Goal: Find specific page/section: Find specific page/section

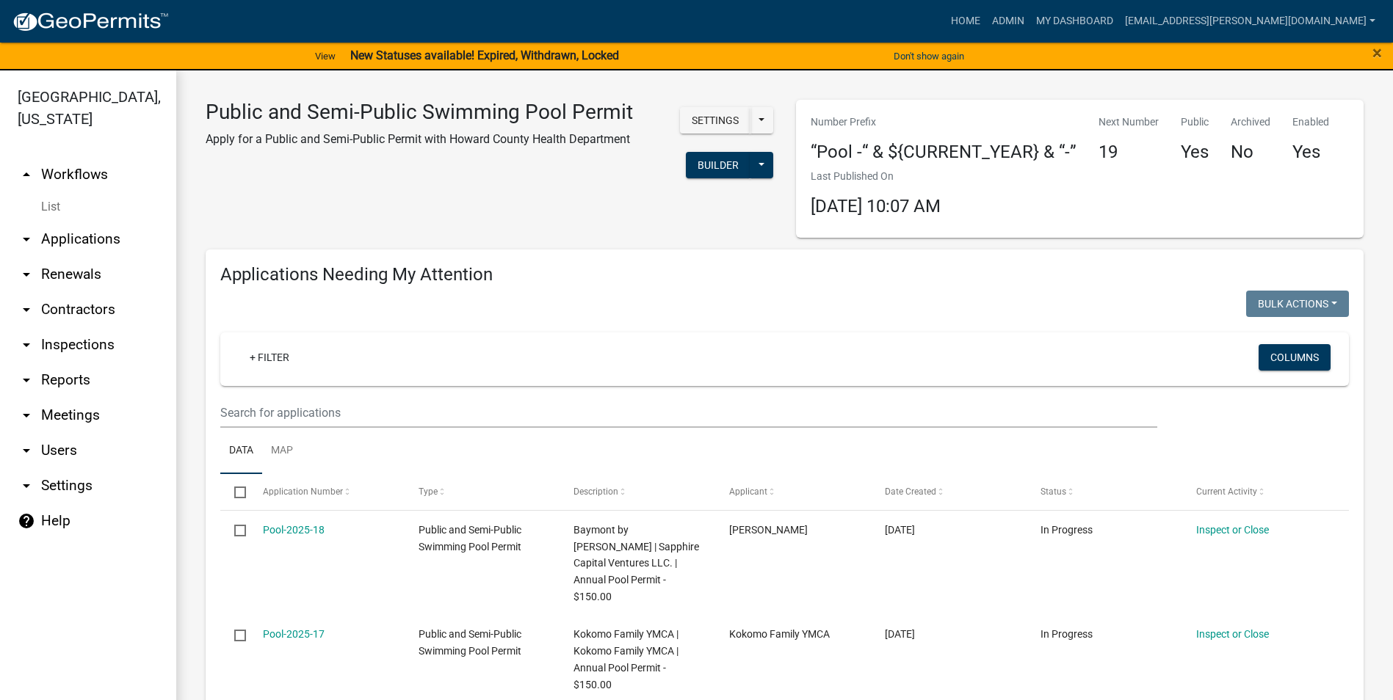
click at [63, 383] on link "arrow_drop_down Reports" at bounding box center [88, 380] width 176 height 35
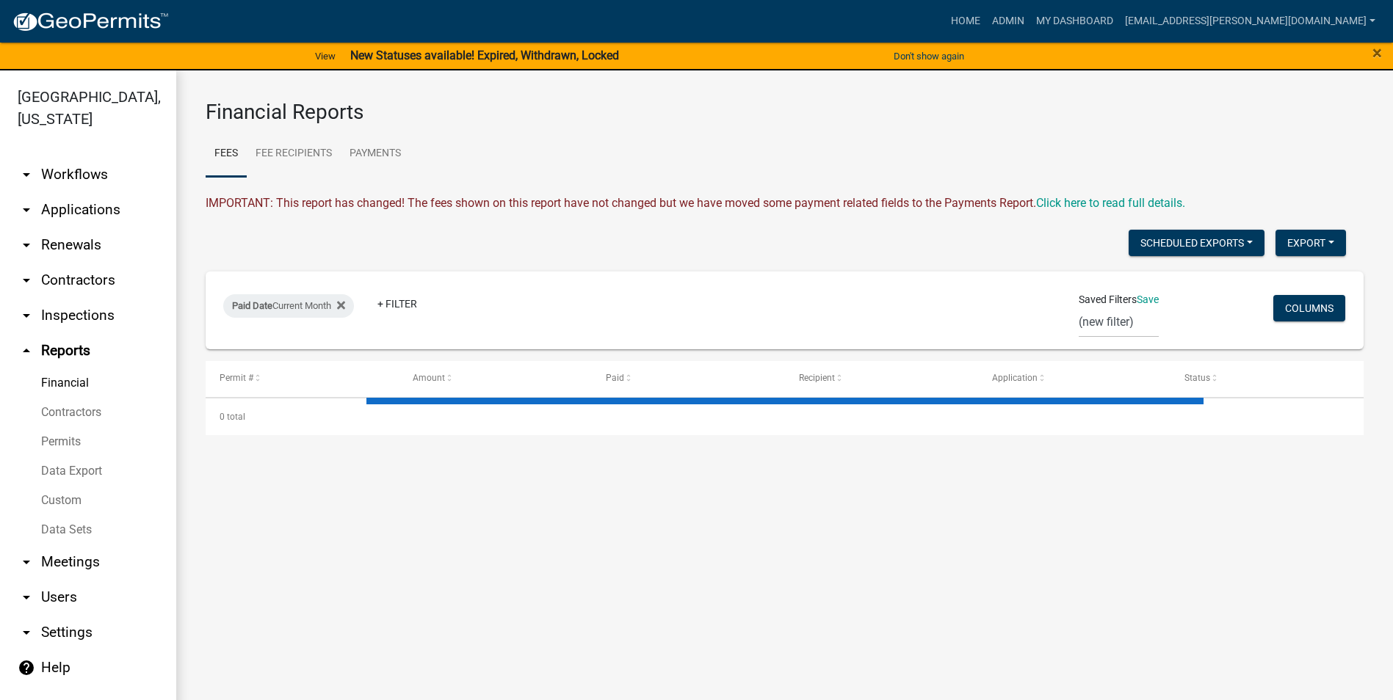
click at [29, 316] on icon "arrow_drop_down" at bounding box center [27, 316] width 18 height 18
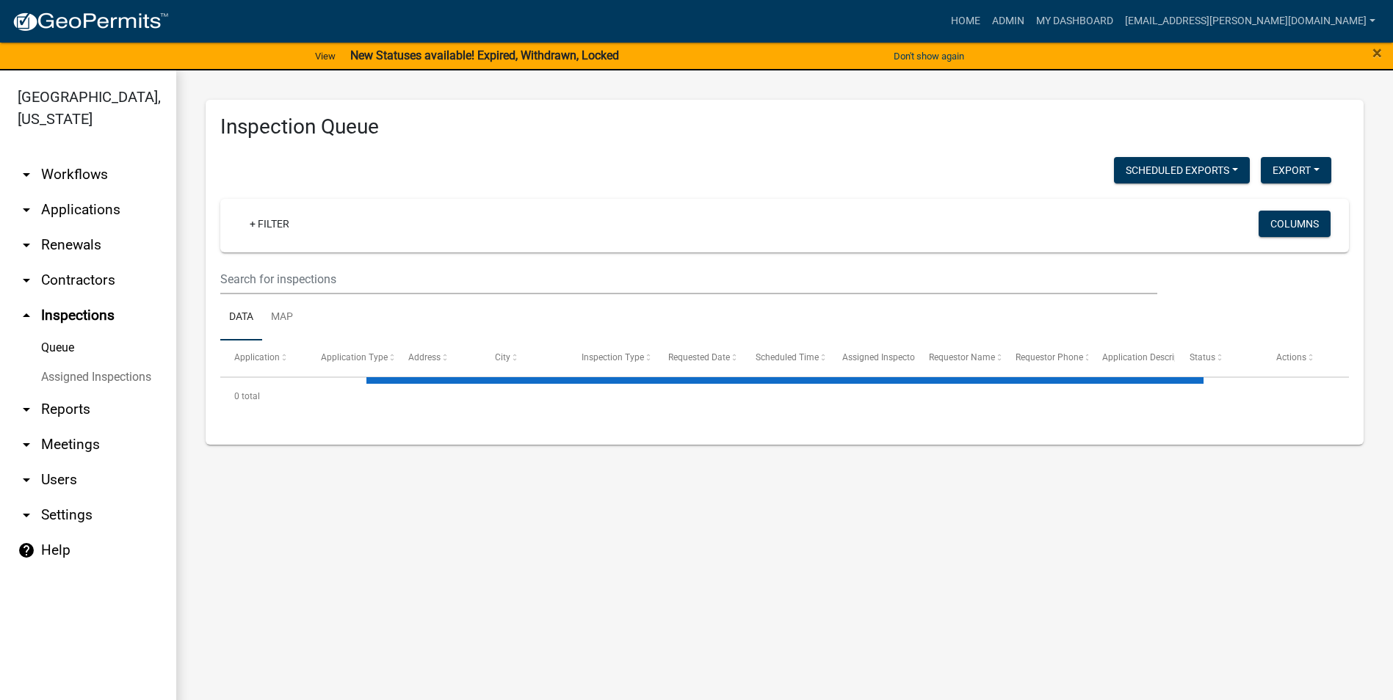
click at [23, 276] on icon "arrow_drop_down" at bounding box center [27, 281] width 18 height 18
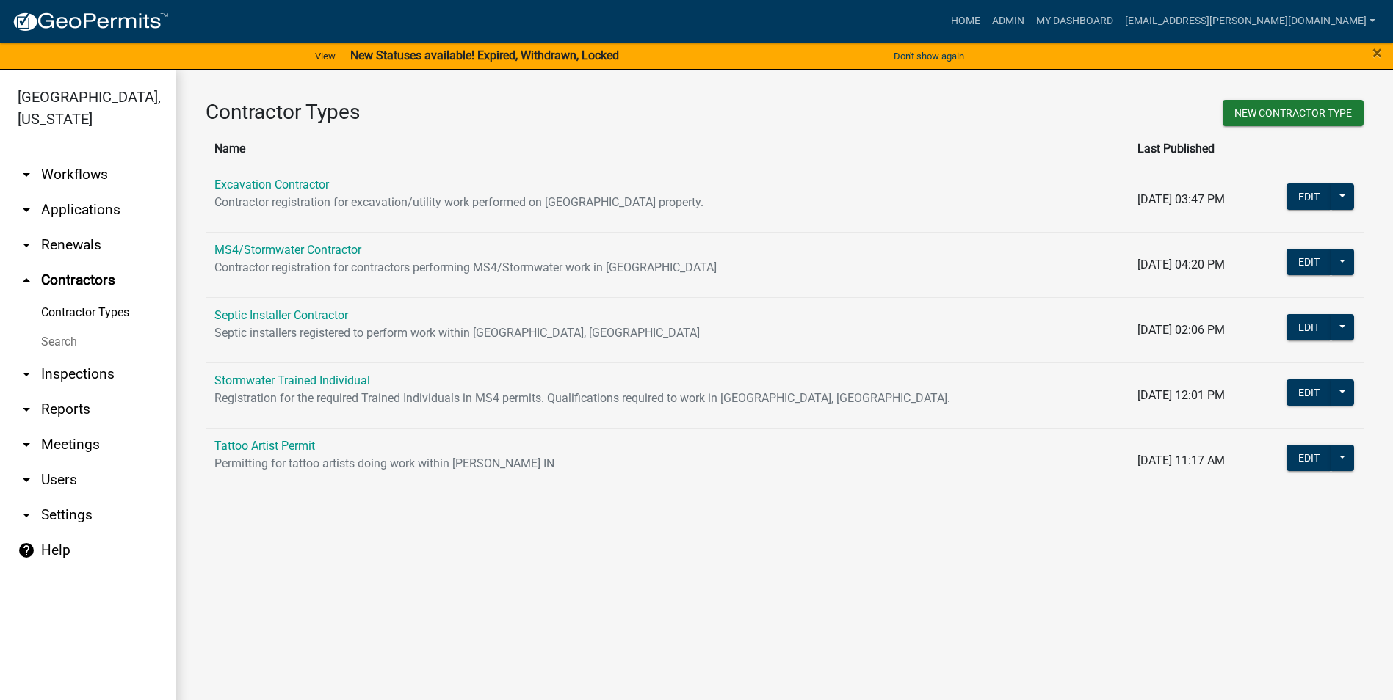
click at [22, 277] on icon "arrow_drop_up" at bounding box center [27, 281] width 18 height 18
click at [22, 242] on icon "arrow_drop_down" at bounding box center [27, 245] width 18 height 18
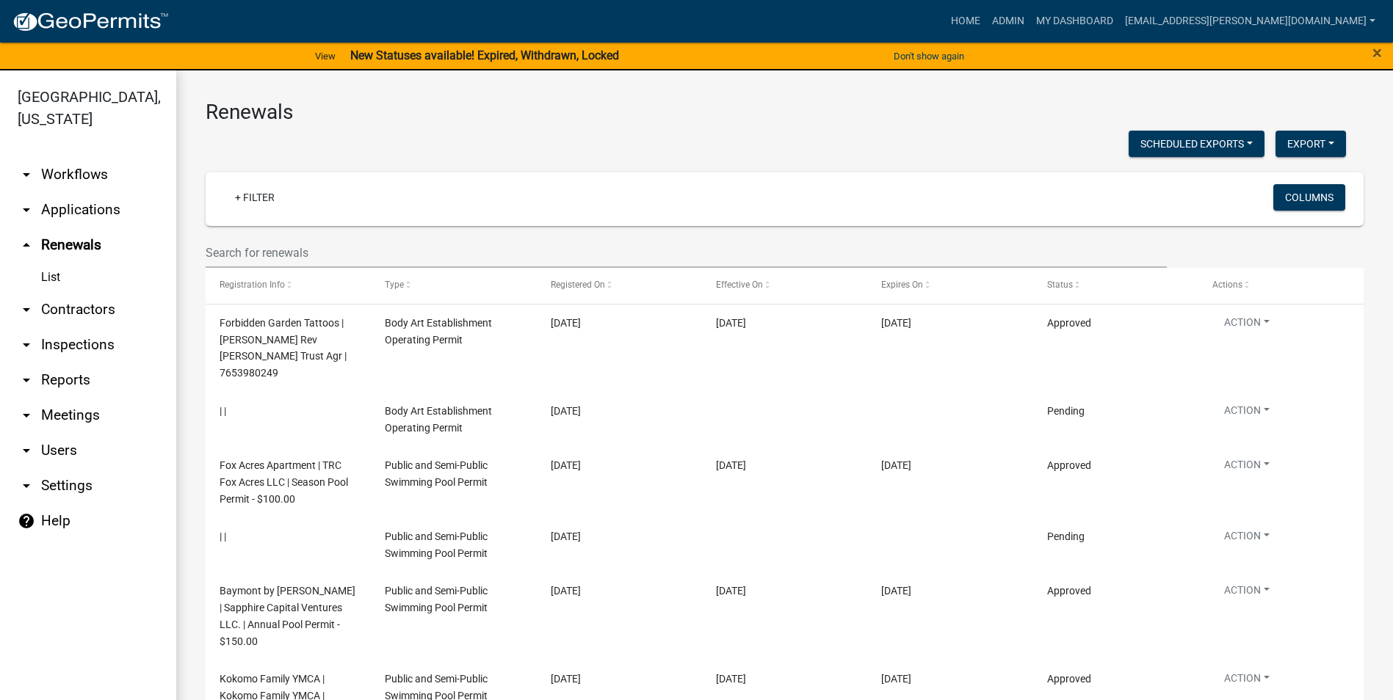
click at [59, 307] on link "arrow_drop_down Contractors" at bounding box center [88, 309] width 176 height 35
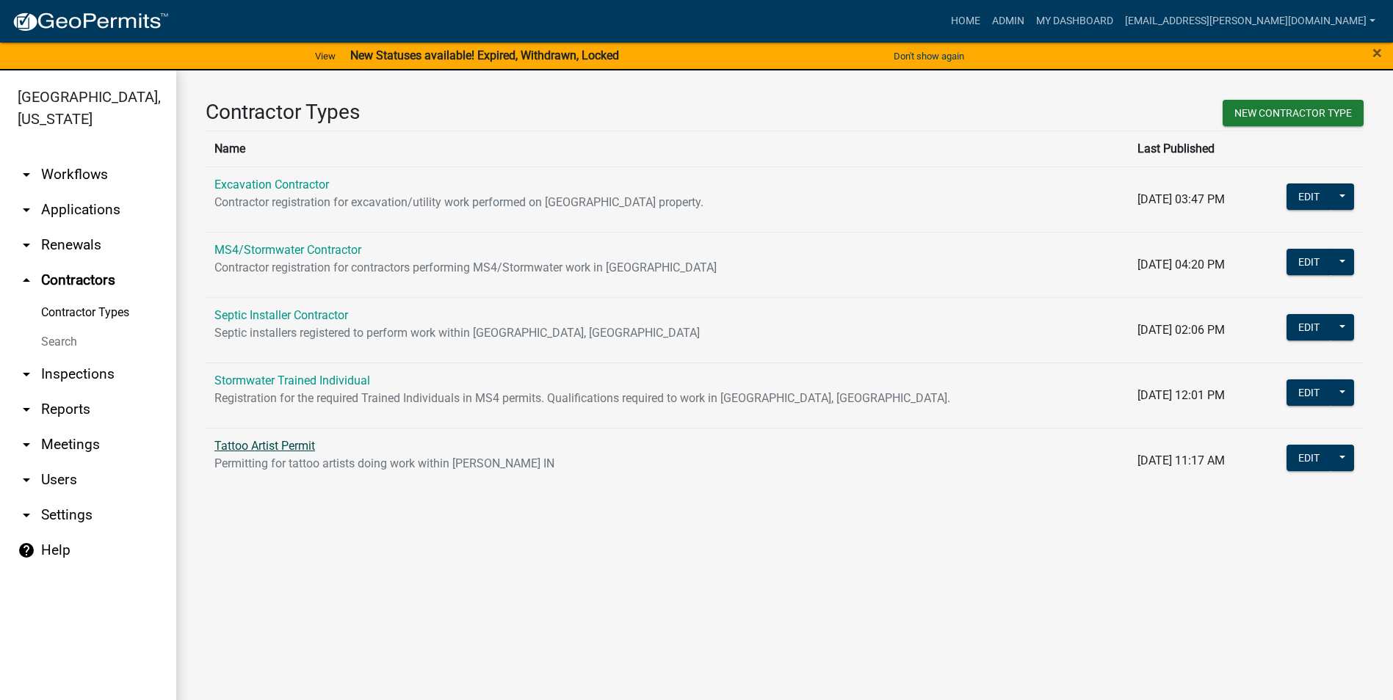
click at [269, 449] on link "Tattoo Artist Permit" at bounding box center [264, 446] width 101 height 14
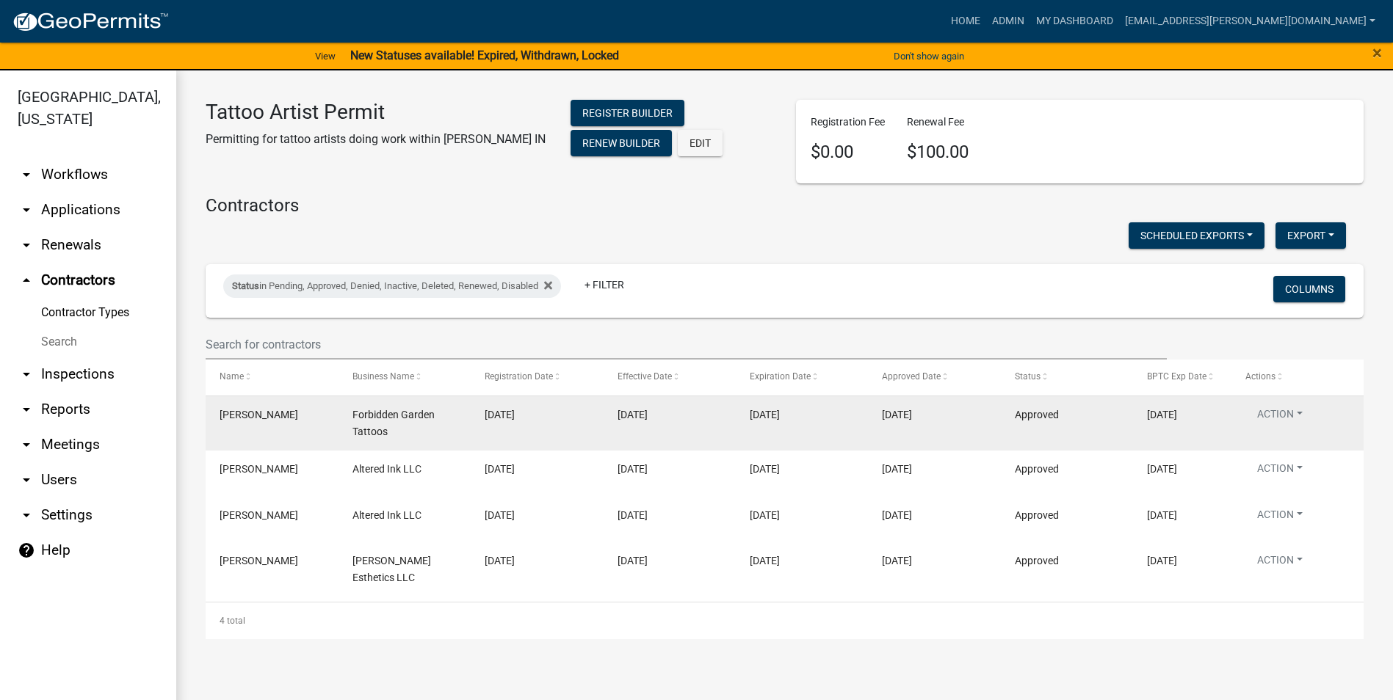
click at [289, 432] on datatable-body-cell "[PERSON_NAME]" at bounding box center [272, 423] width 132 height 54
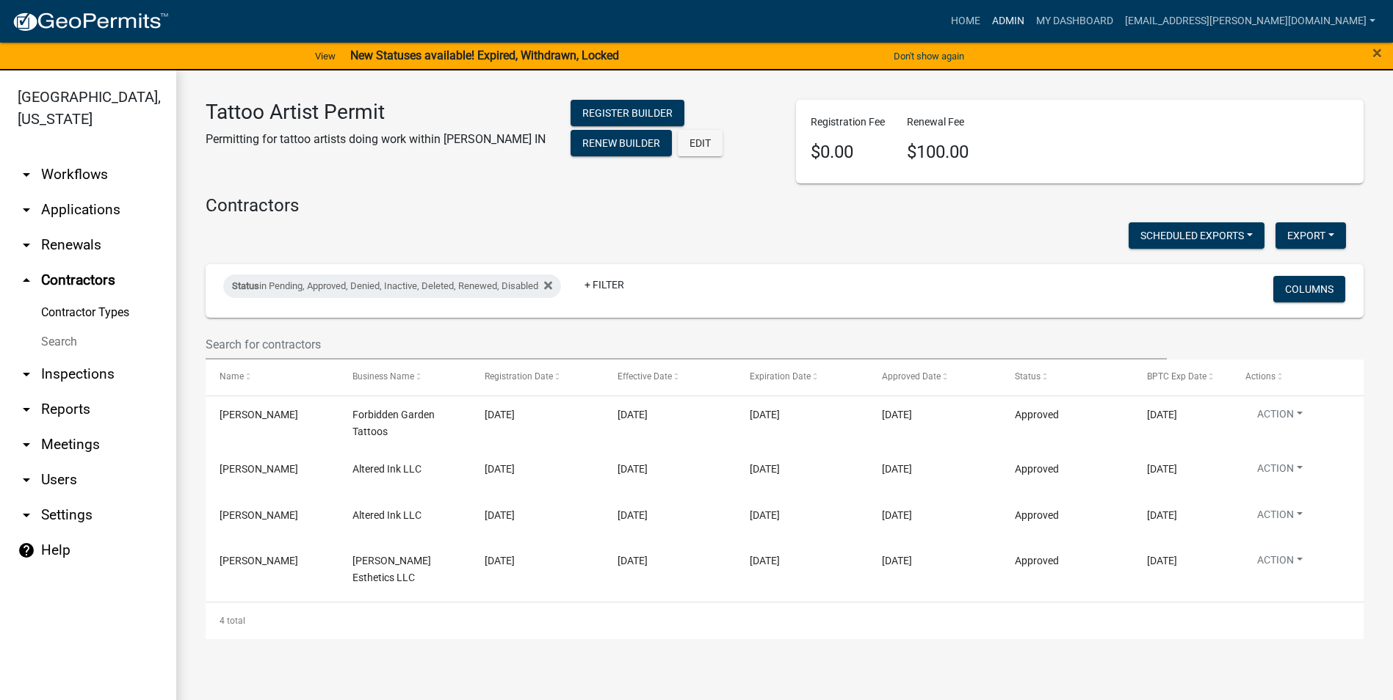
click at [1030, 17] on link "Admin" at bounding box center [1008, 21] width 44 height 28
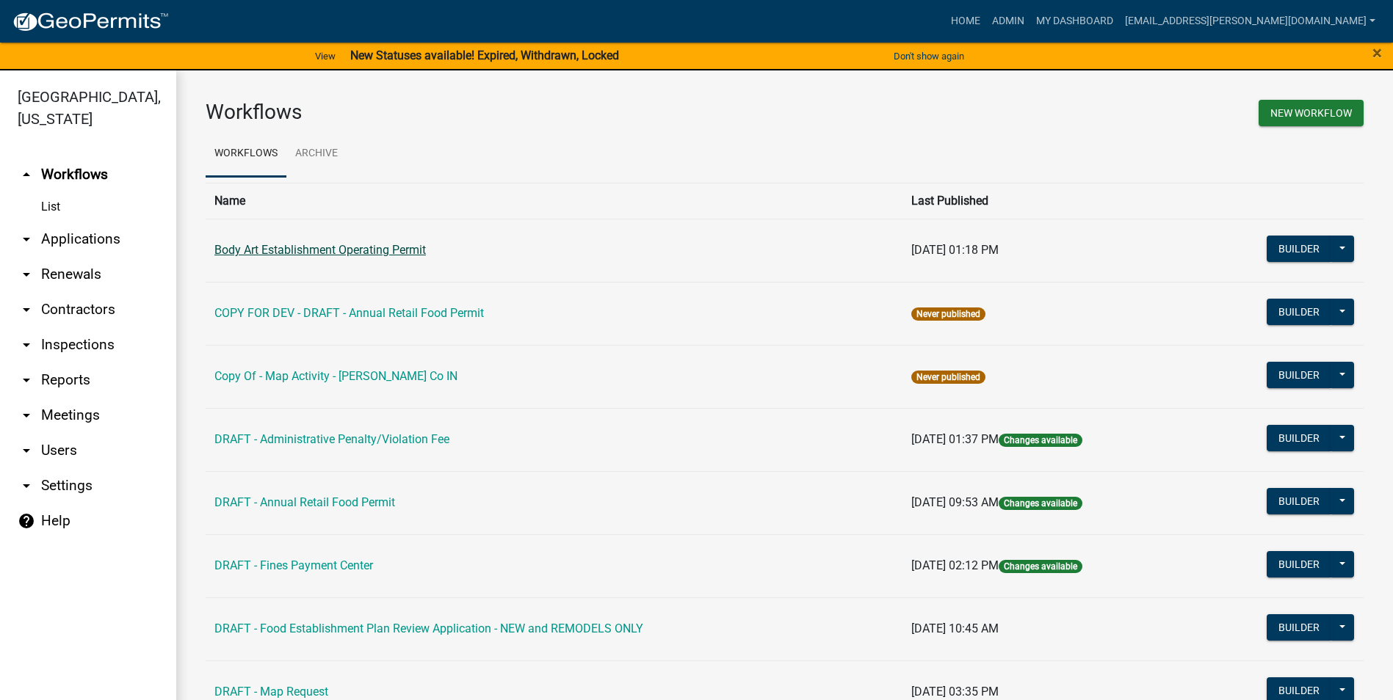
click at [336, 247] on link "Body Art Establishment Operating Permit" at bounding box center [319, 250] width 211 height 14
